Goal: Information Seeking & Learning: Learn about a topic

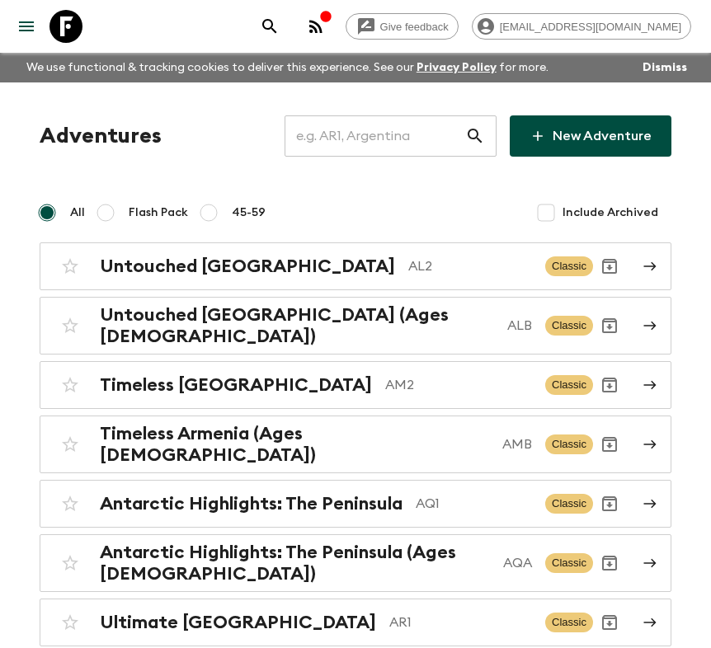
click at [384, 142] on input "text" at bounding box center [374, 136] width 181 height 46
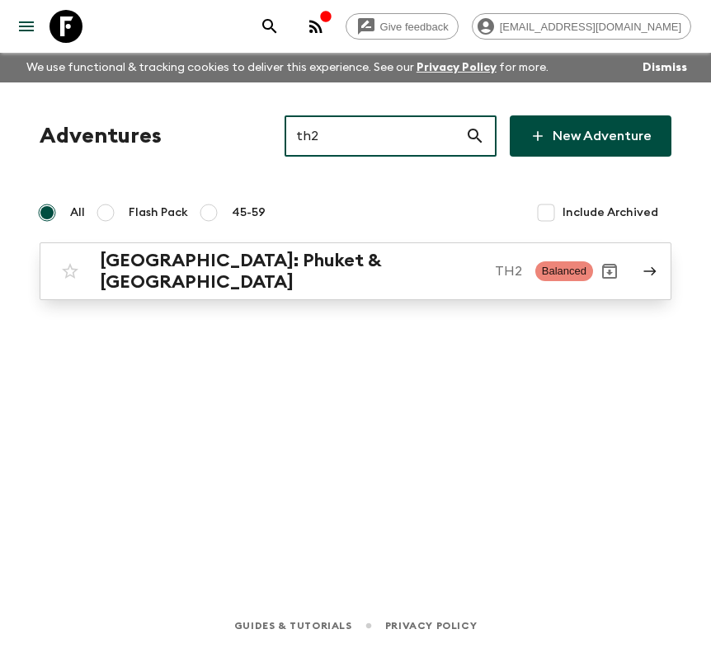
type input "th2"
click at [495, 265] on p "TH2" at bounding box center [508, 271] width 27 height 20
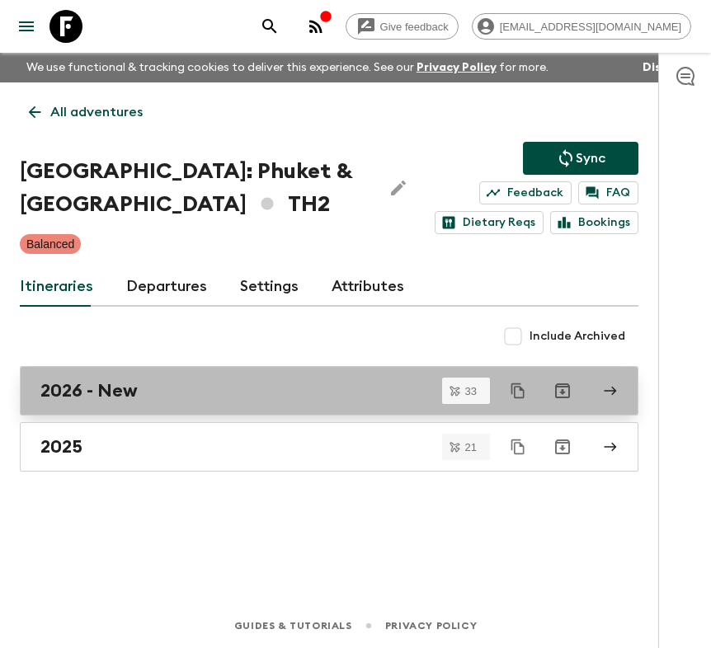
click at [203, 402] on link "2026 - New" at bounding box center [329, 390] width 618 height 49
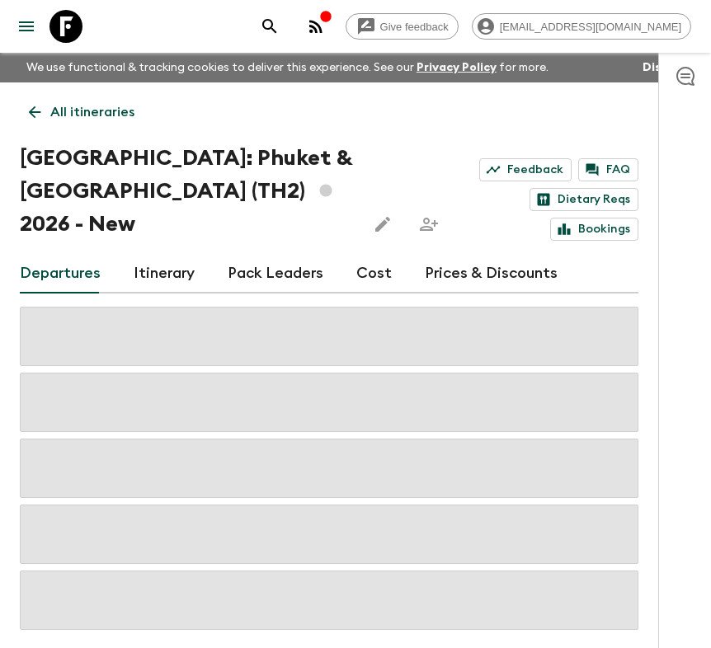
click at [349, 254] on div "Departures Itinerary Pack Leaders Cost Prices & Discounts" at bounding box center [329, 274] width 618 height 40
click at [356, 254] on link "Cost" at bounding box center [373, 274] width 35 height 40
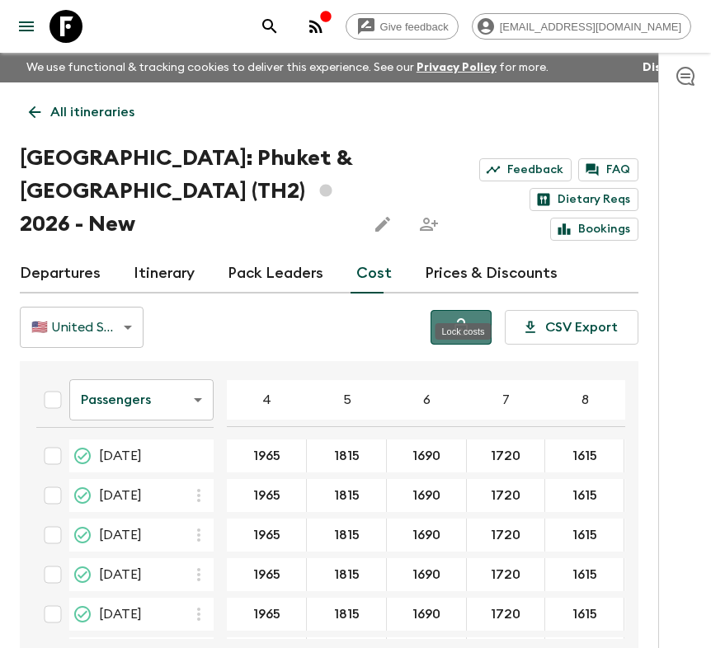
click at [456, 318] on icon "Lock costs" at bounding box center [460, 326] width 13 height 17
